Goal: Task Accomplishment & Management: Manage account settings

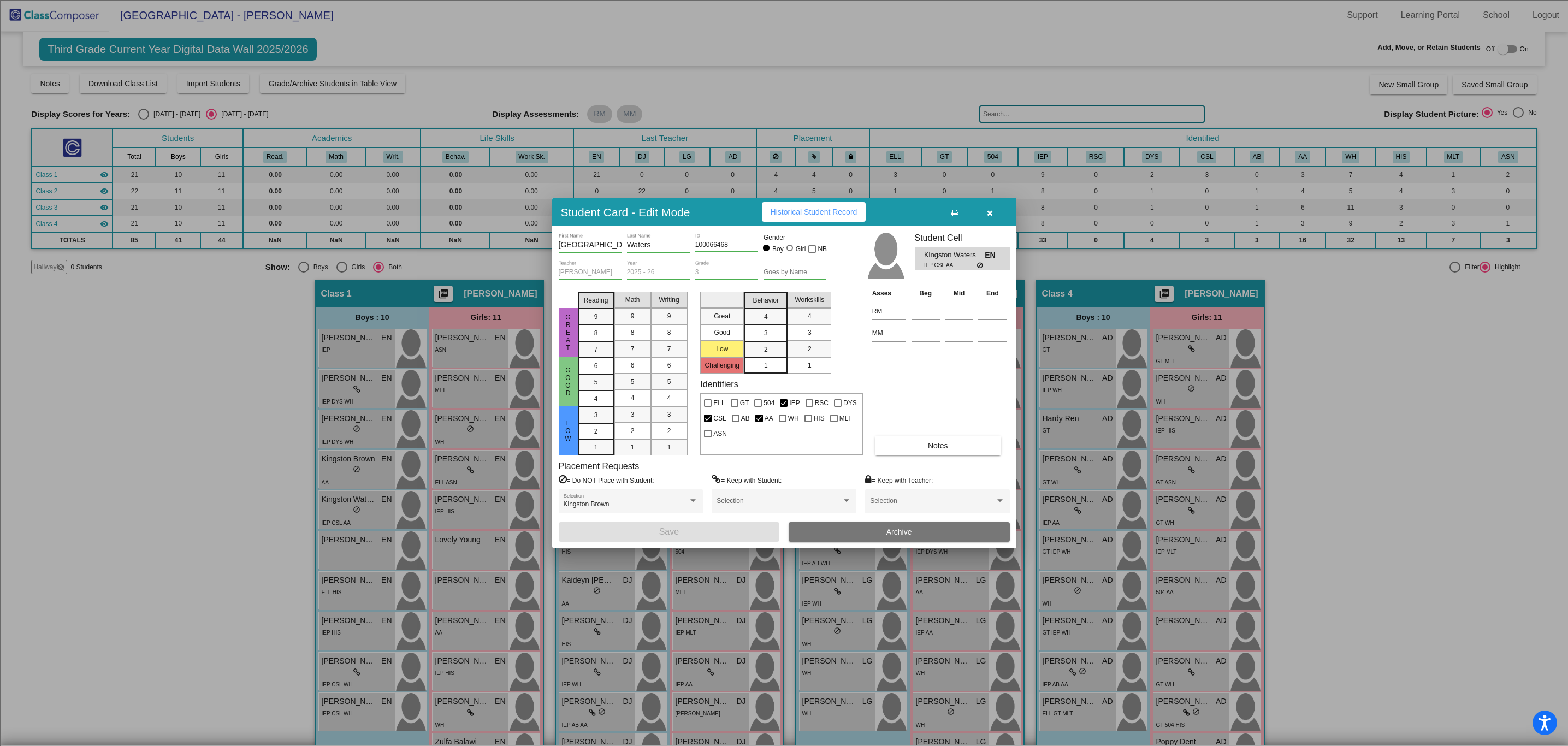
scroll to position [45, 0]
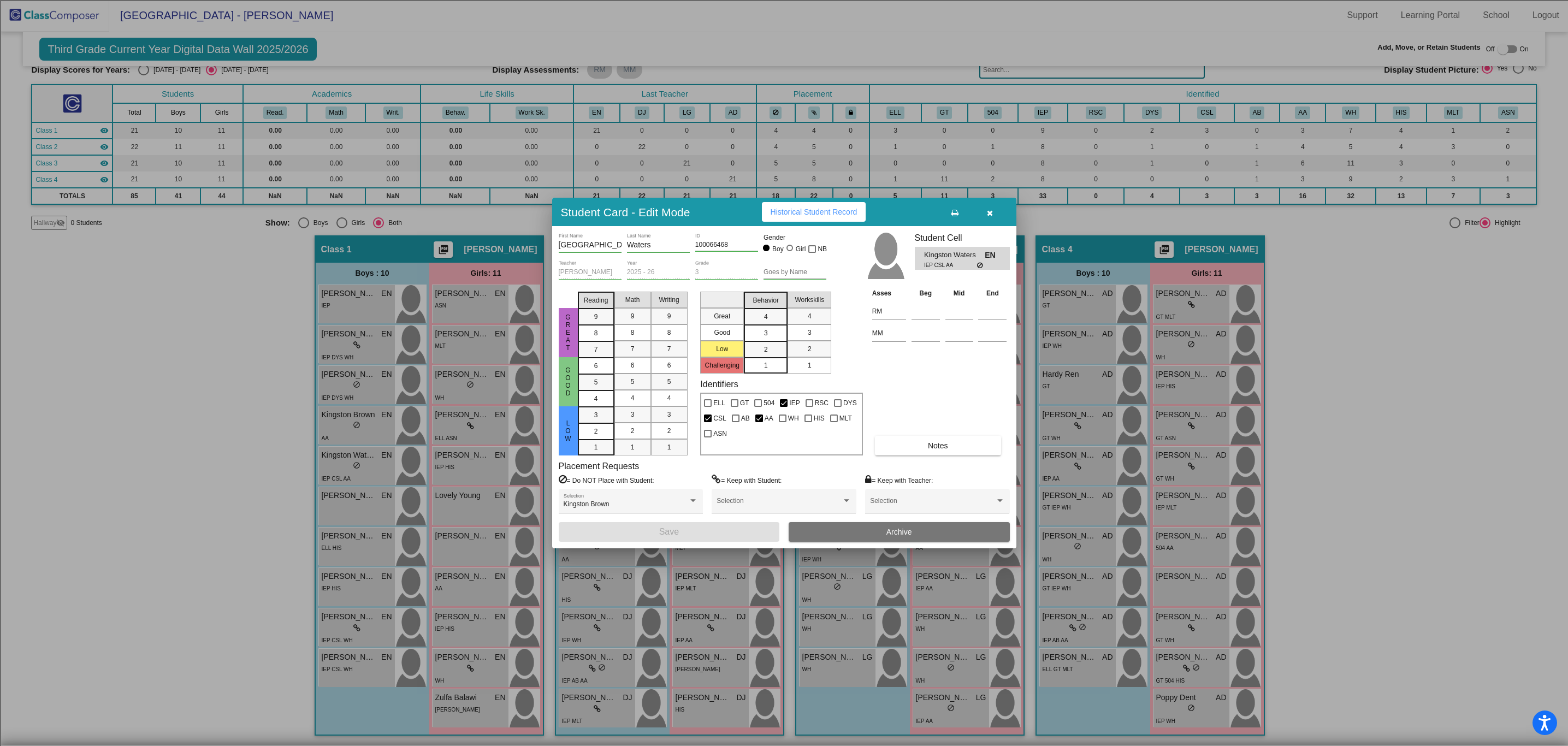
click at [997, 213] on button "button" at bounding box center [990, 212] width 35 height 20
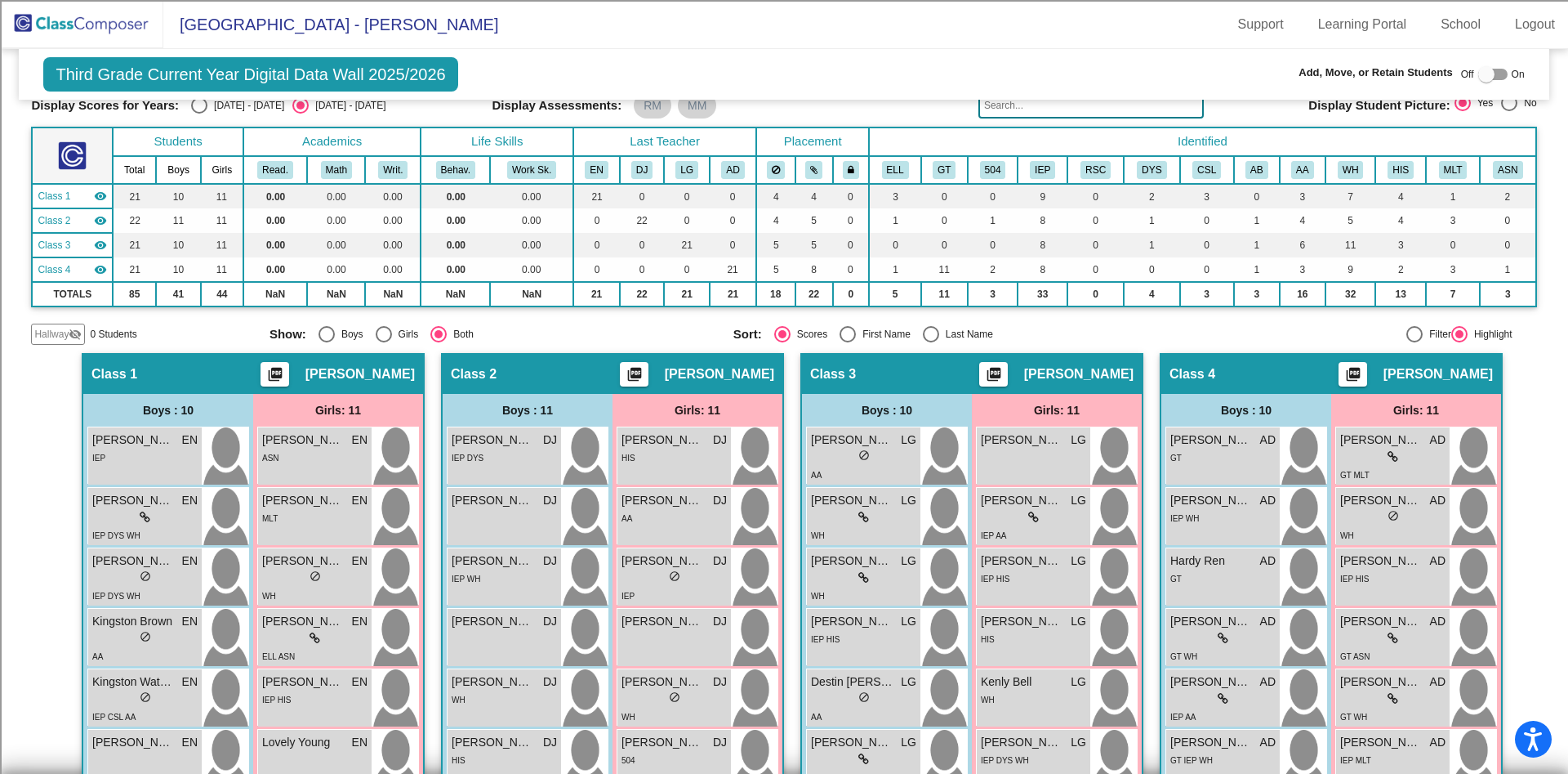
scroll to position [66, 0]
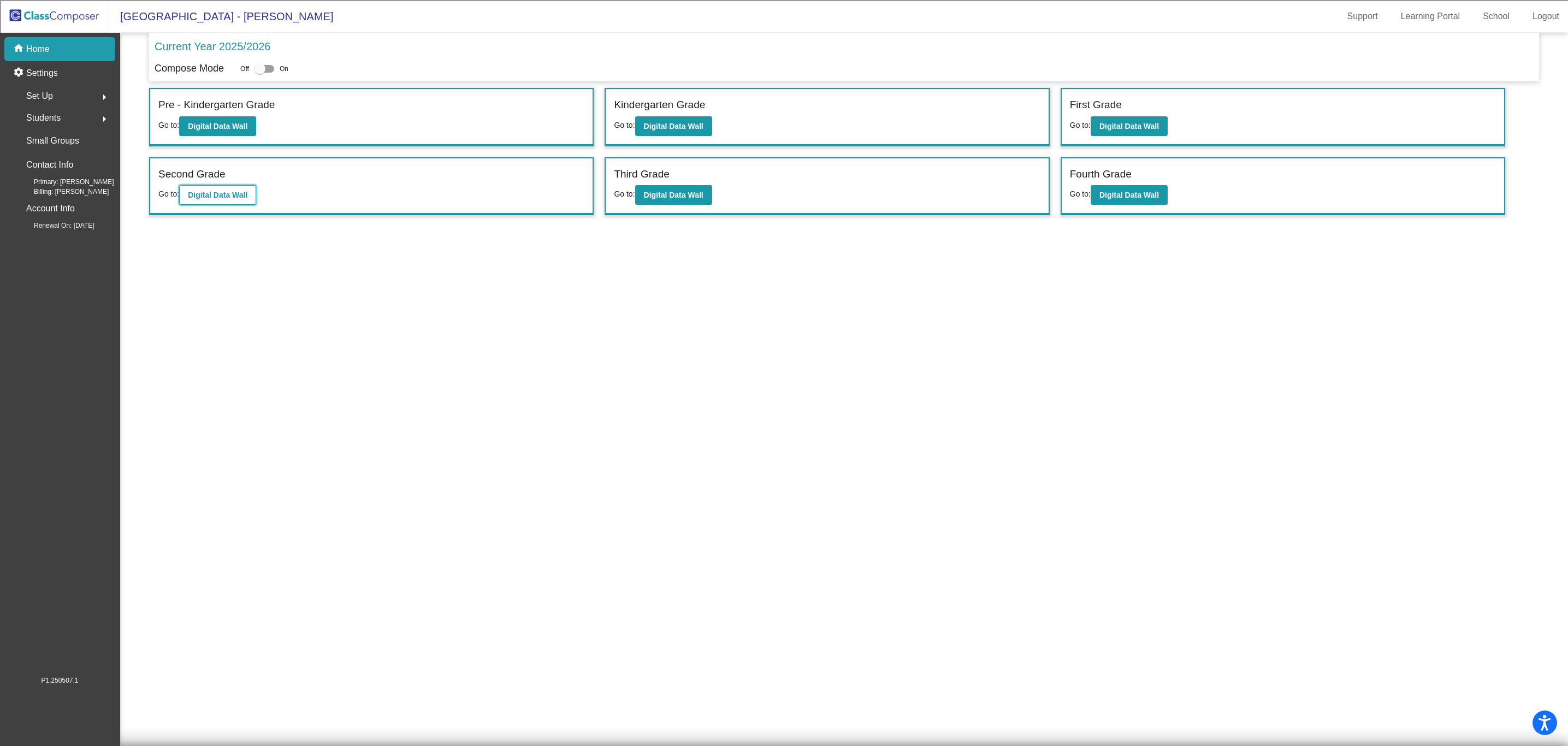
click at [242, 194] on b "Digital Data Wall" at bounding box center [218, 195] width 60 height 9
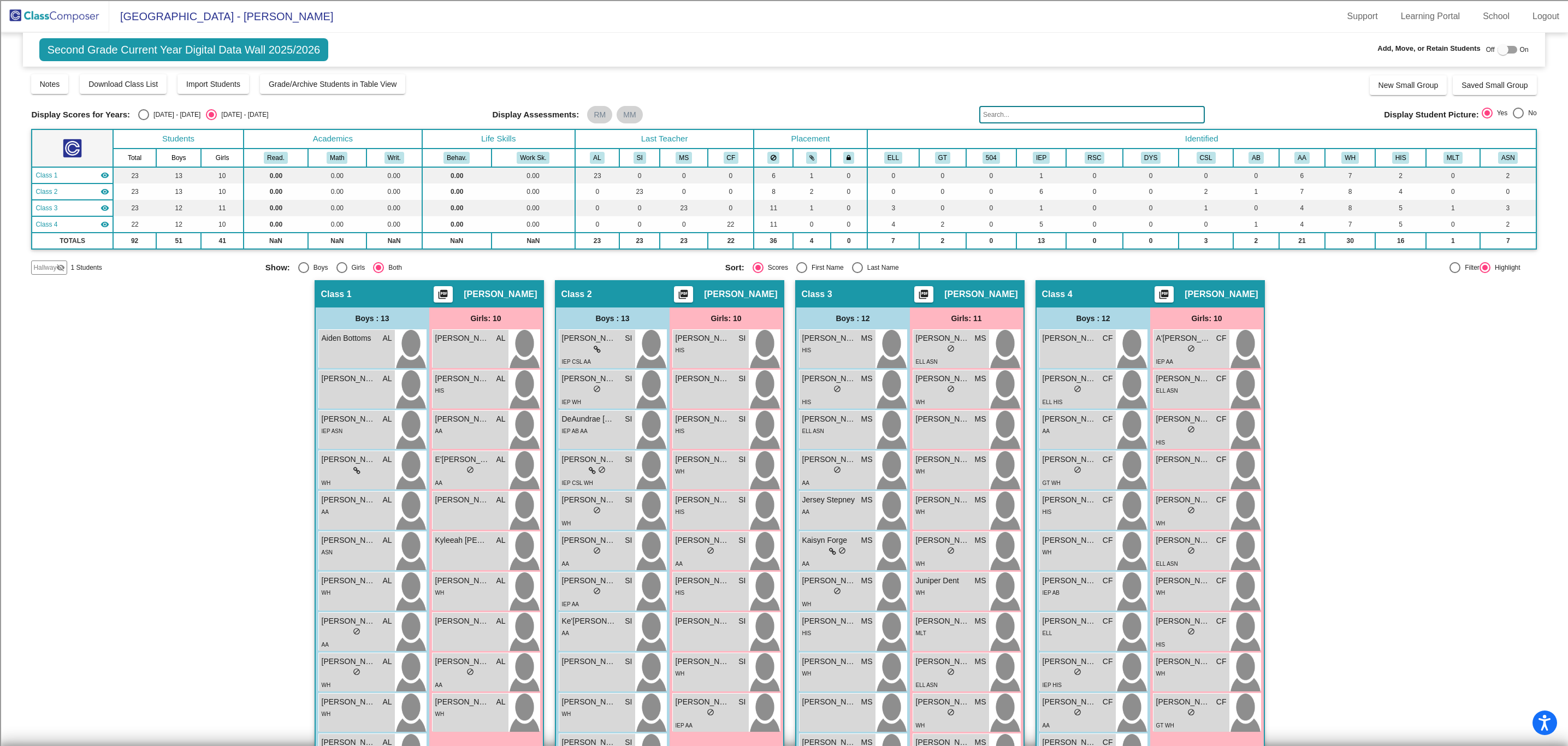
click at [1027, 113] on input "text" at bounding box center [1092, 114] width 226 height 17
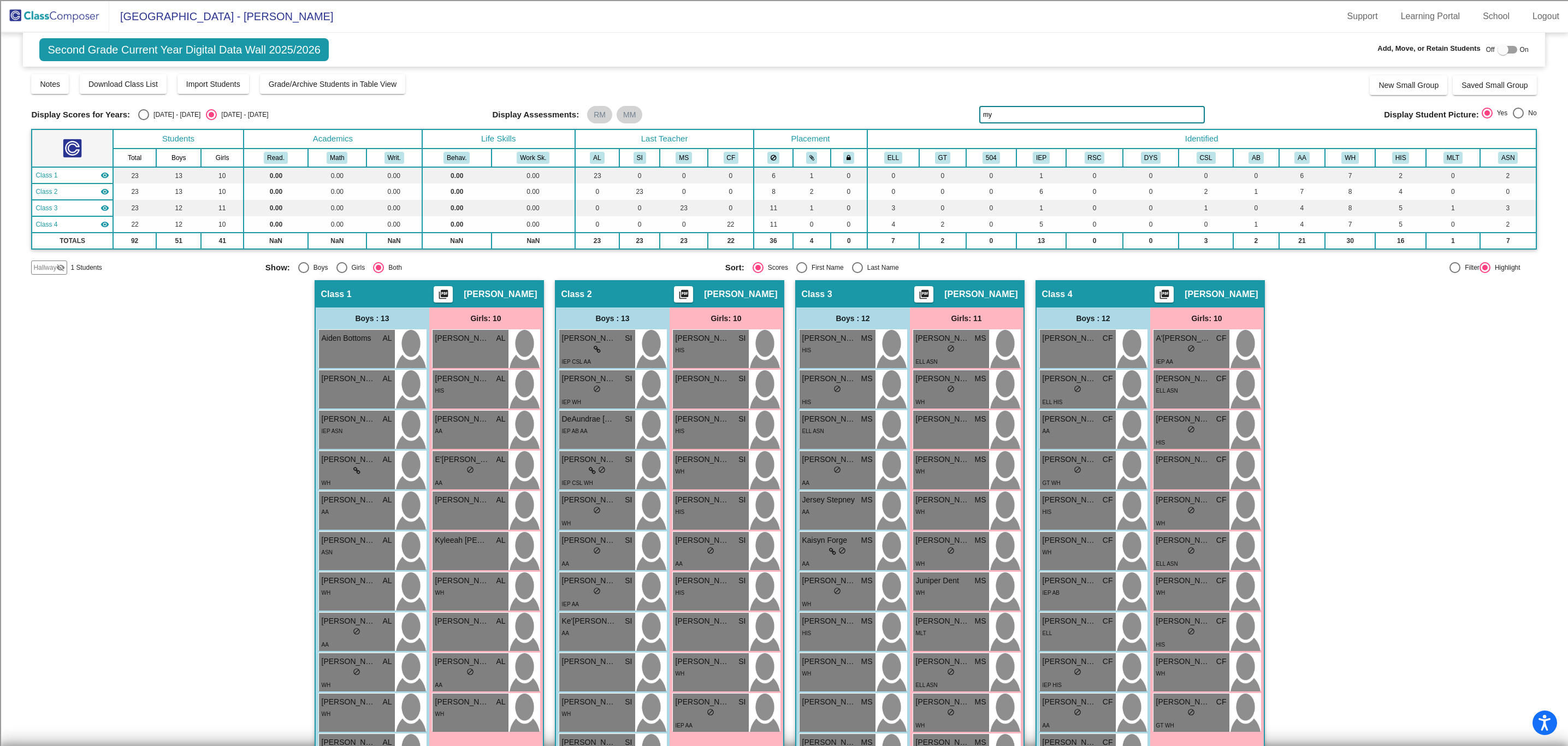
type input "m"
type input "maya"
click at [492, 673] on div "lock do_not_disturb_alt" at bounding box center [470, 673] width 71 height 11
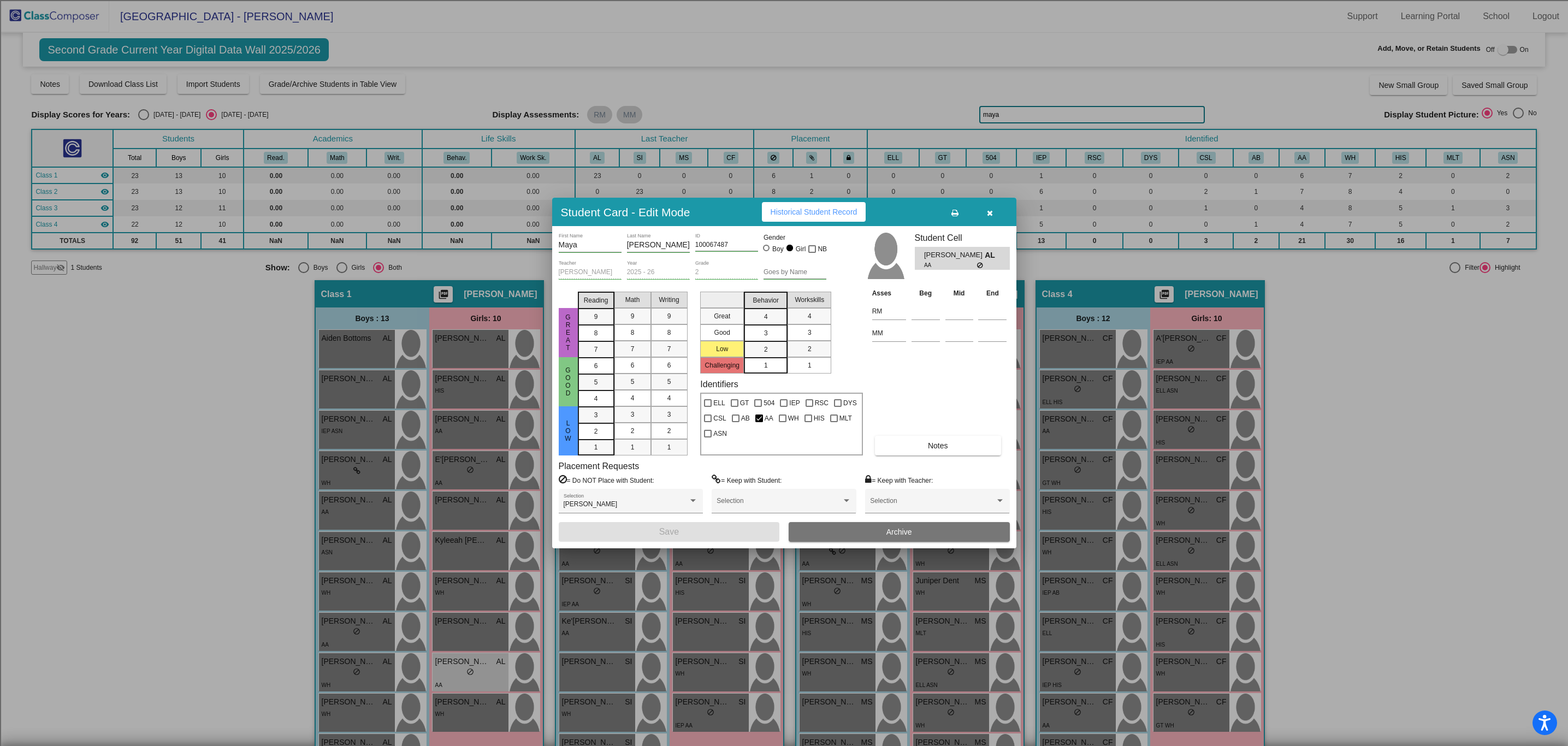
click at [992, 210] on icon "button" at bounding box center [989, 213] width 6 height 8
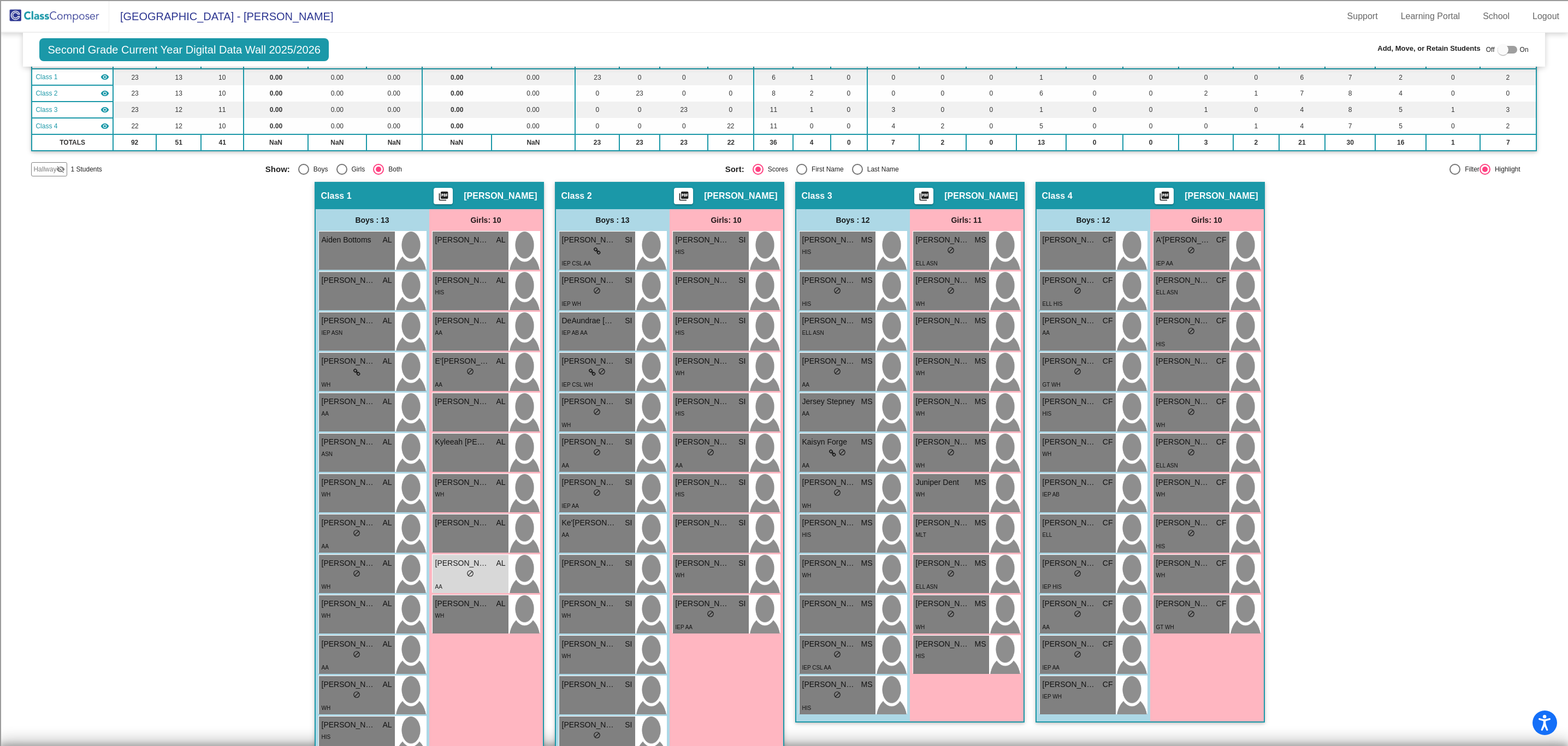
scroll to position [125, 0]
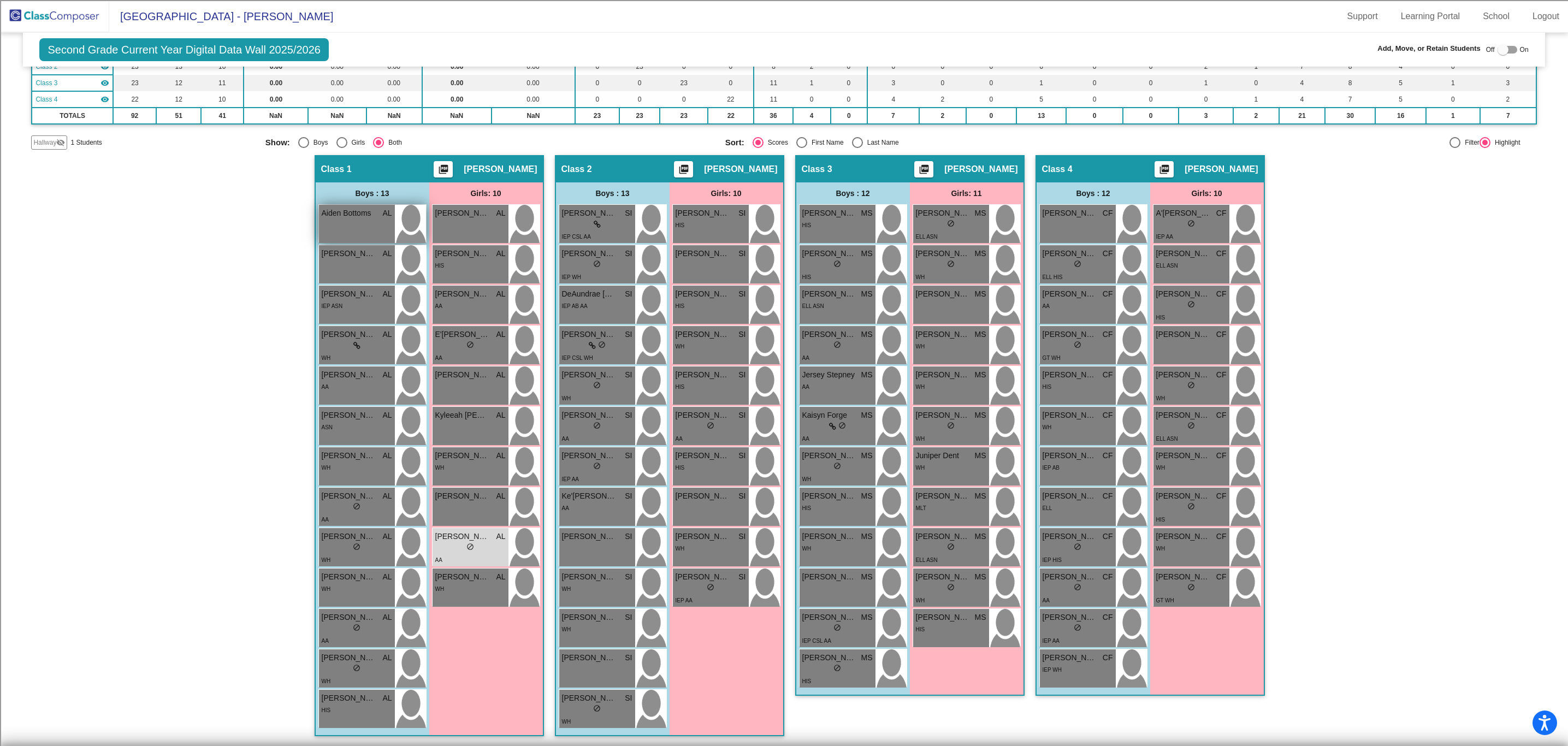
click at [366, 225] on div "Aiden Bottoms AL lock do_not_disturb_alt" at bounding box center [356, 224] width 76 height 38
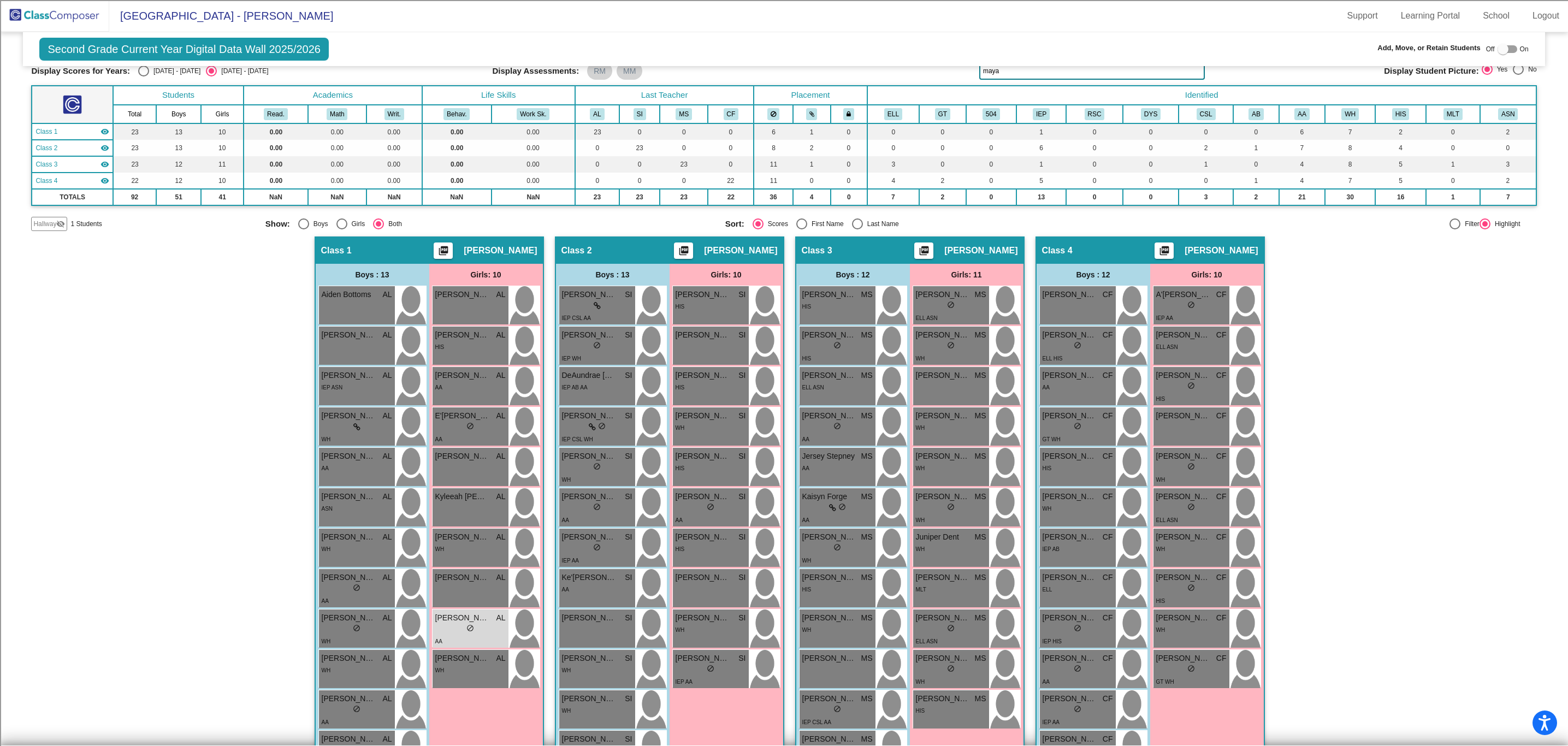
scroll to position [0, 0]
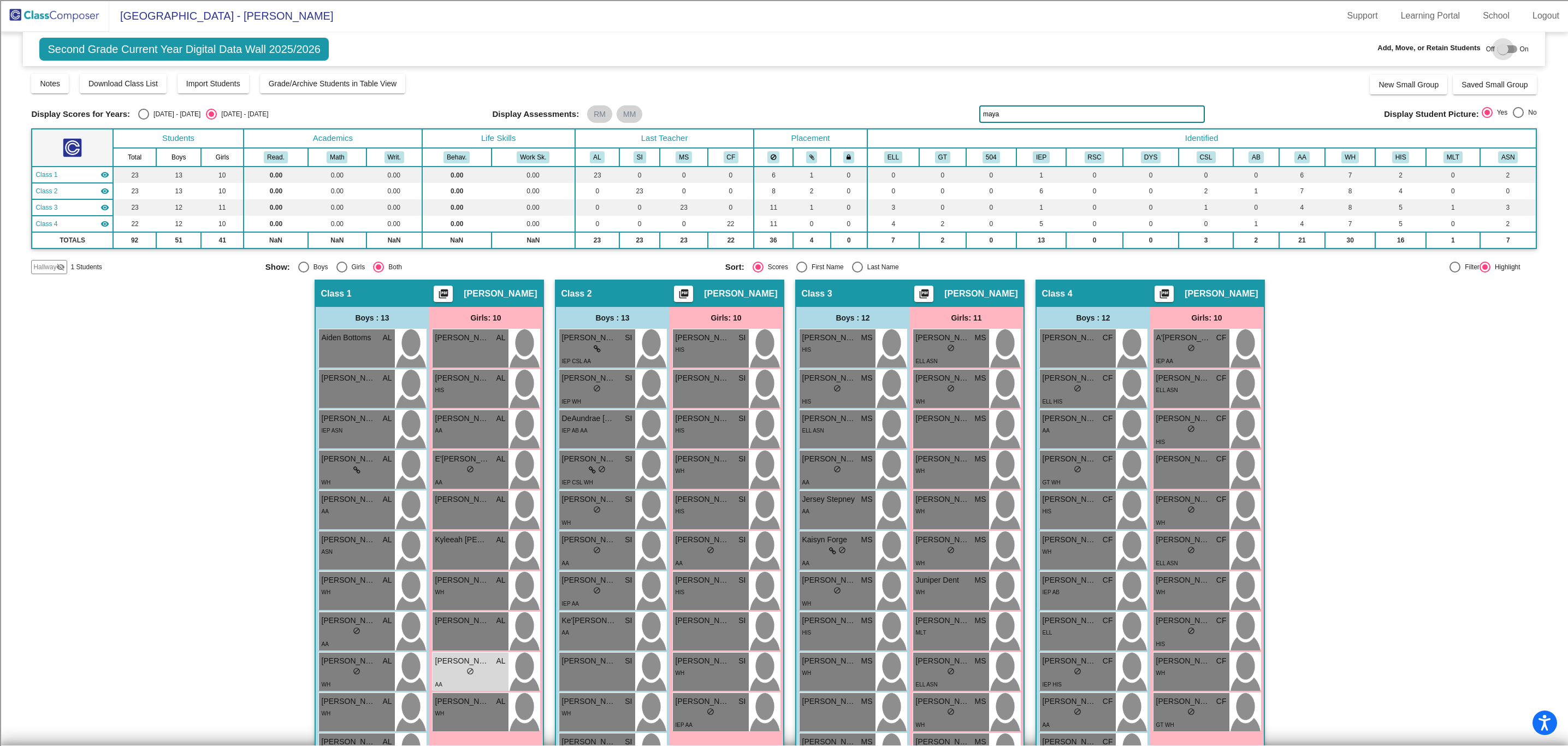
click at [1499, 45] on div at bounding box center [1502, 49] width 11 height 11
checkbox input "true"
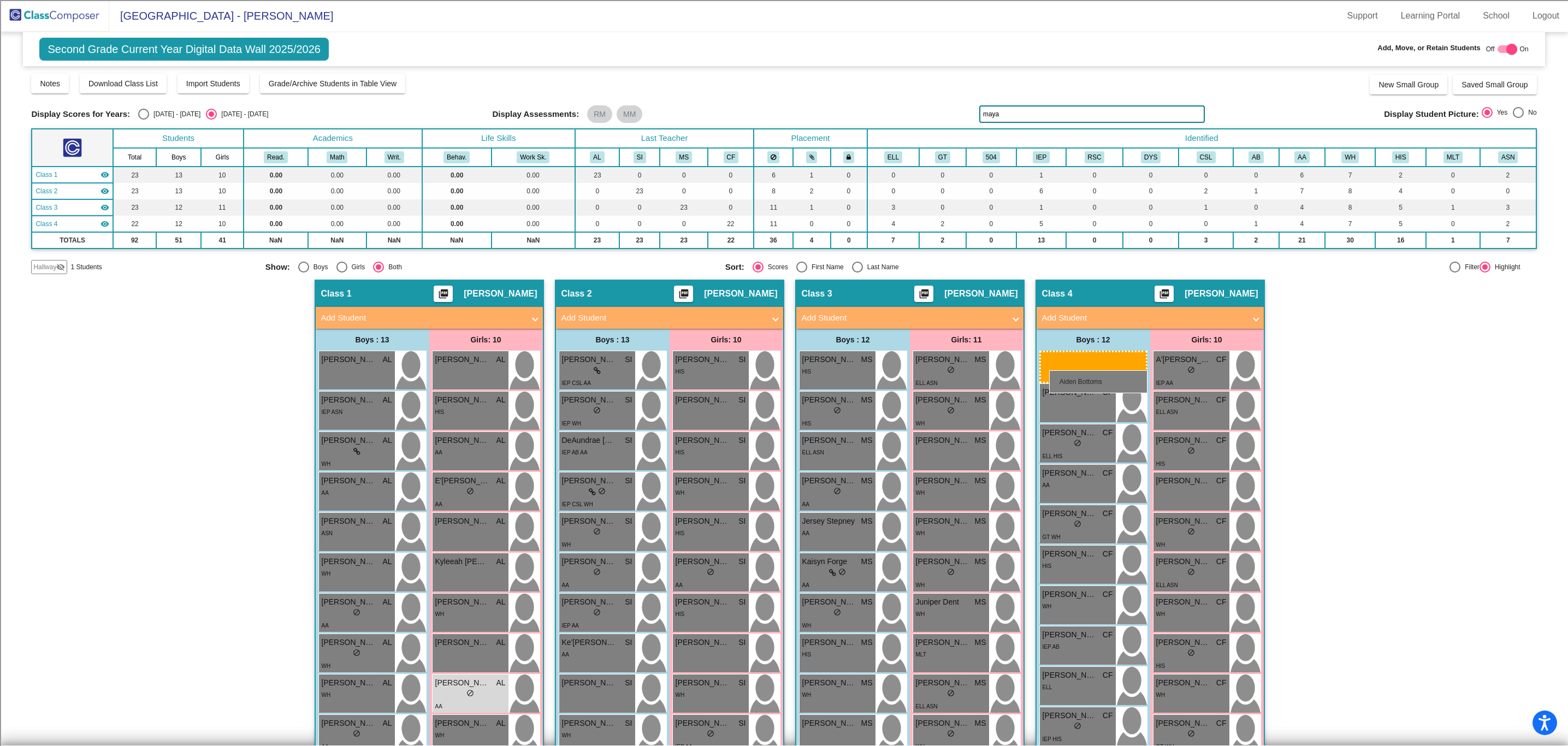
drag, startPoint x: 357, startPoint y: 368, endPoint x: 1049, endPoint y: 370, distance: 692.0
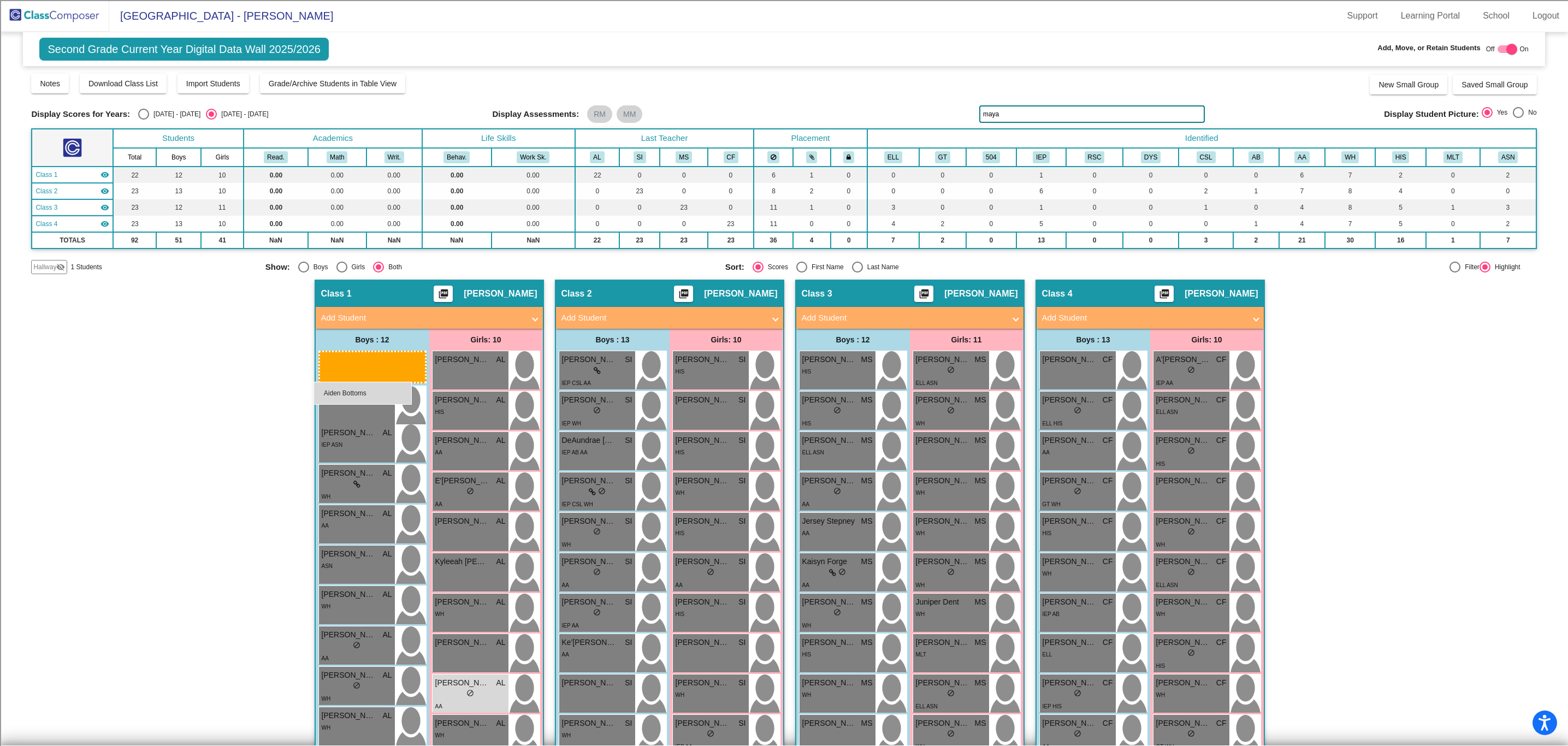
drag, startPoint x: 1049, startPoint y: 370, endPoint x: 314, endPoint y: 382, distance: 735.1
